Goal: Book appointment/travel/reservation

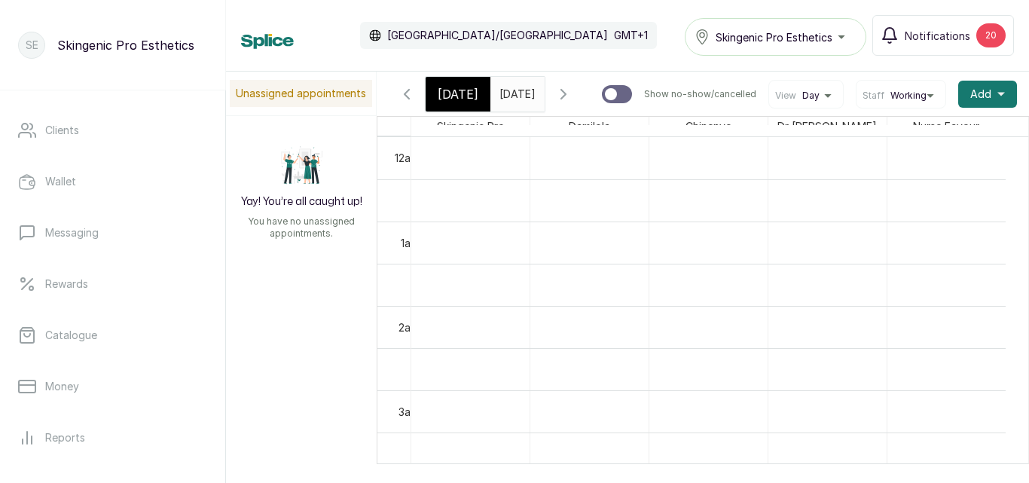
scroll to position [943, 0]
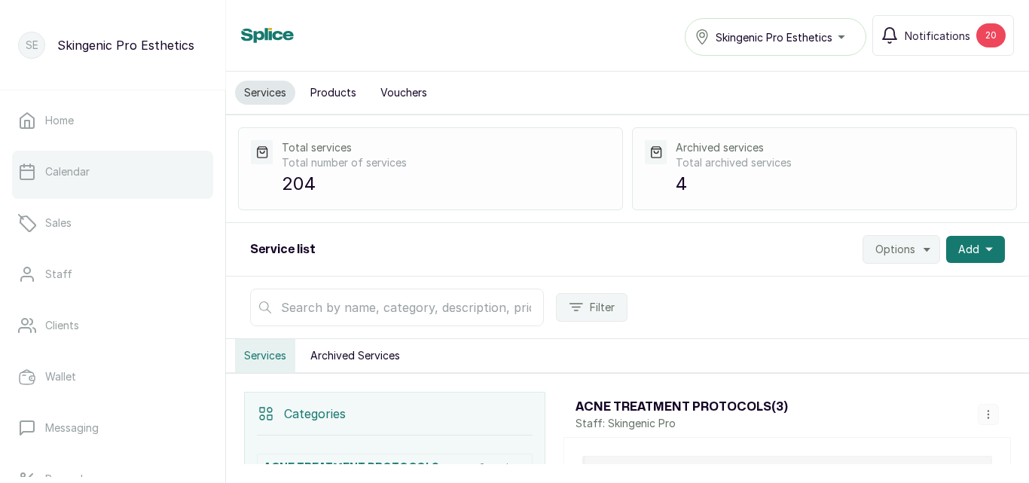
click at [99, 185] on link "Calendar" at bounding box center [112, 172] width 201 height 42
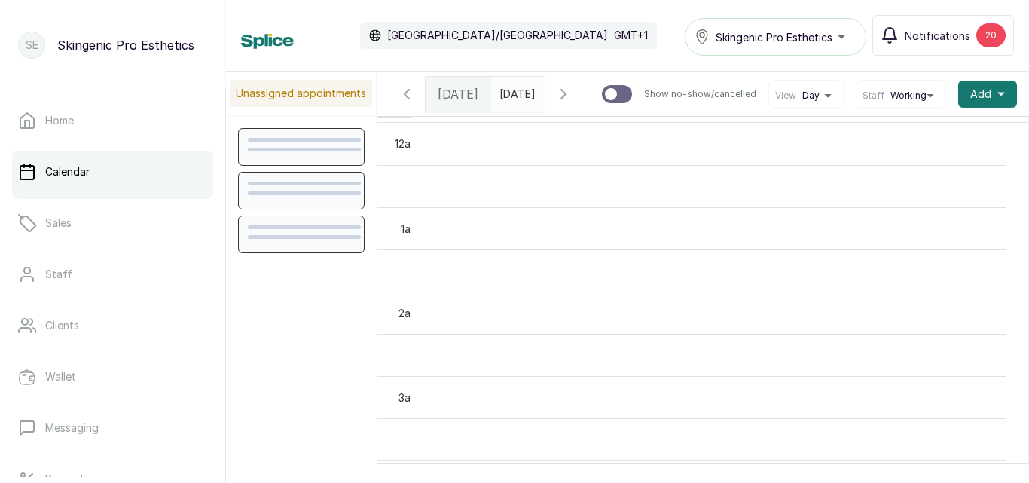
scroll to position [507, 0]
click at [345, 41] on div at bounding box center [297, 41] width 113 height 15
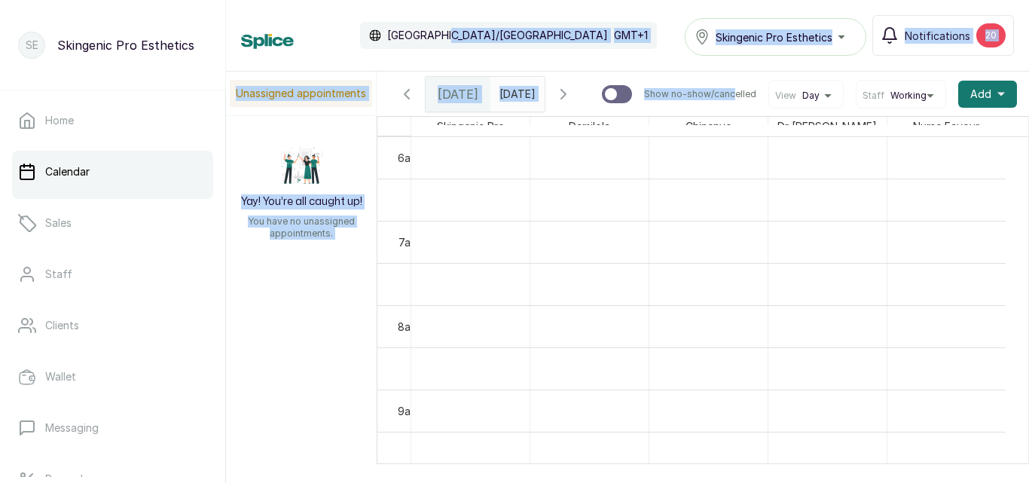
drag, startPoint x: 442, startPoint y: 43, endPoint x: 753, endPoint y: 130, distance: 323.0
click at [712, 120] on div "Calendar Africa/Lagos GMT+1 Skingenic Pro Esthetics Notifications 20 Unassigned…" at bounding box center [627, 241] width 803 height 483
type input "dd/MM/yyyy"
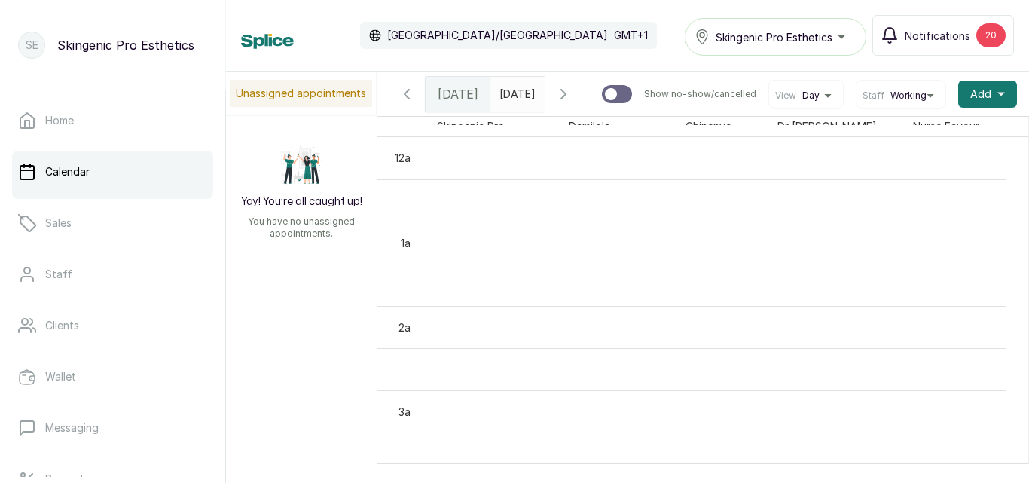
click at [515, 90] on input "dd/MM/yyyy" at bounding box center [503, 91] width 24 height 26
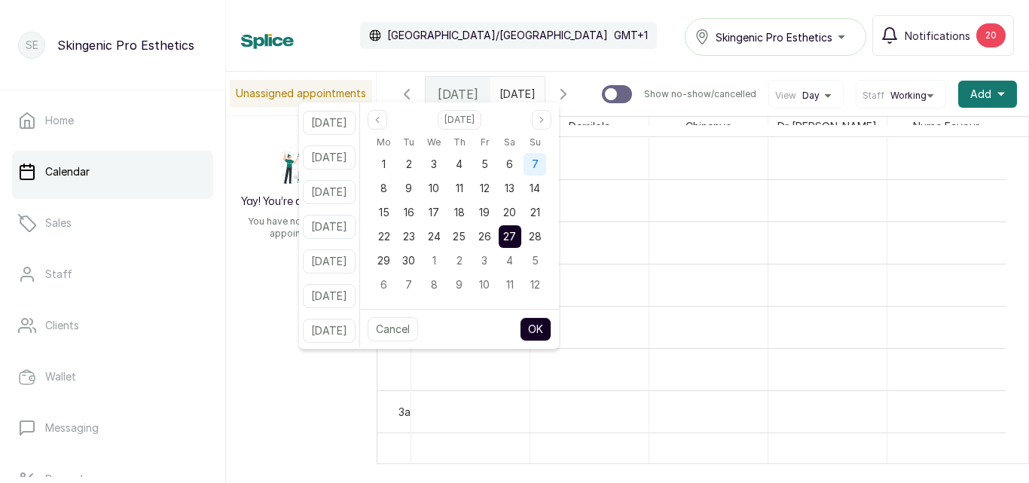
click at [546, 167] on div "7" at bounding box center [534, 164] width 23 height 23
click at [549, 330] on button "OK" at bounding box center [536, 329] width 32 height 24
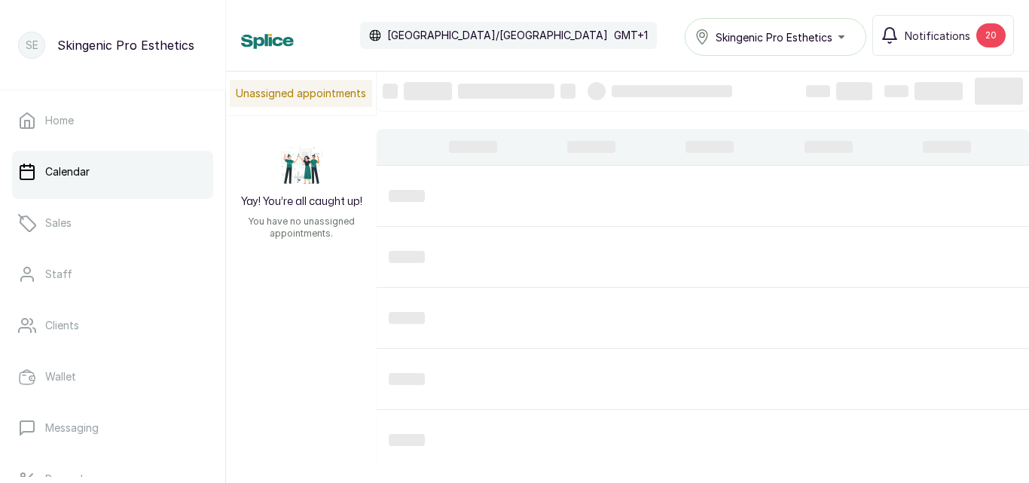
type input "07/09/2025"
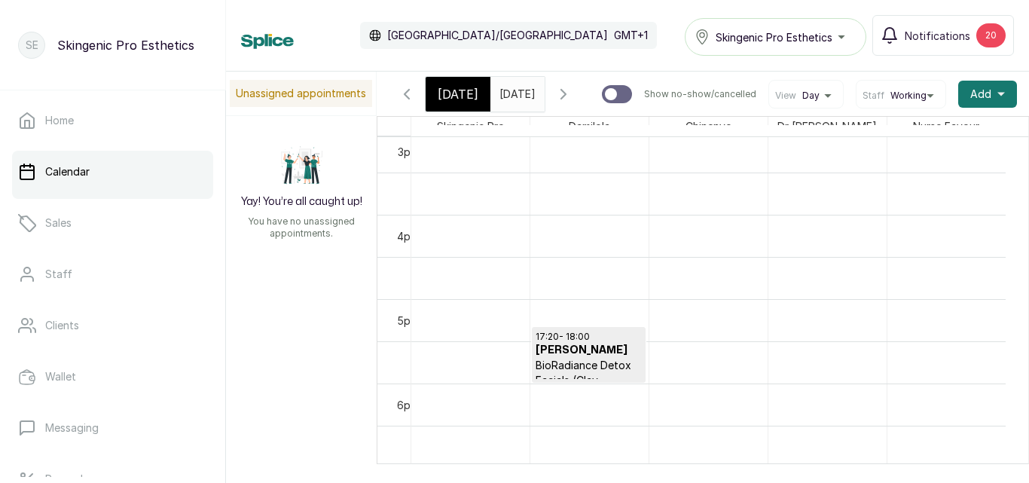
scroll to position [0, 0]
